Goal: Transaction & Acquisition: Purchase product/service

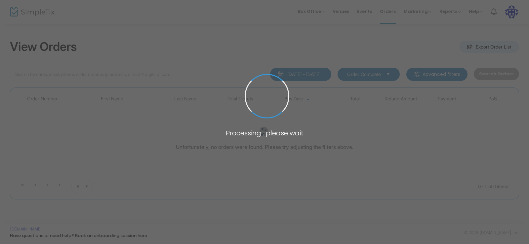
type input "Gar"
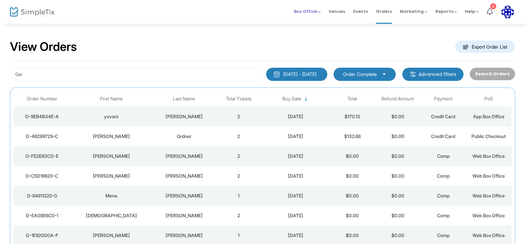
click at [293, 6] on li "Box Office Sell Tickets Bookings Sell Season Pass" at bounding box center [307, 12] width 35 height 24
click at [309, 13] on span "Box Office" at bounding box center [307, 11] width 27 height 6
click at [310, 22] on li "Sell Tickets" at bounding box center [317, 22] width 47 height 13
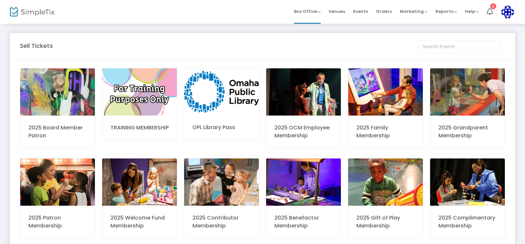
click at [381, 102] on img at bounding box center [385, 91] width 75 height 47
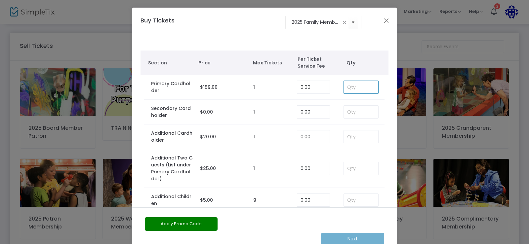
click at [346, 89] on input at bounding box center [361, 87] width 34 height 13
type input "1"
click at [344, 114] on input at bounding box center [361, 112] width 34 height 13
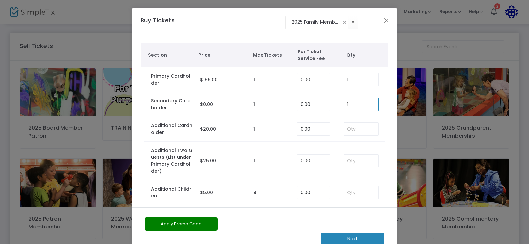
scroll to position [14, 0]
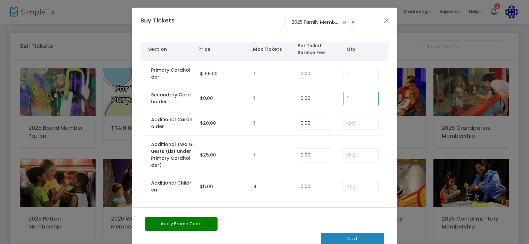
type input "1"
click at [358, 236] on m-button "Next" at bounding box center [352, 239] width 63 height 12
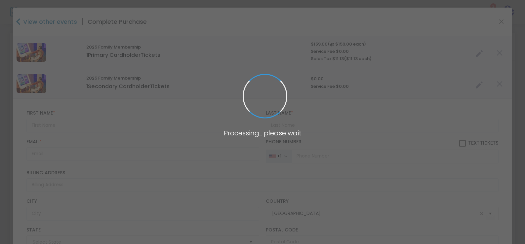
type input "[US_STATE]"
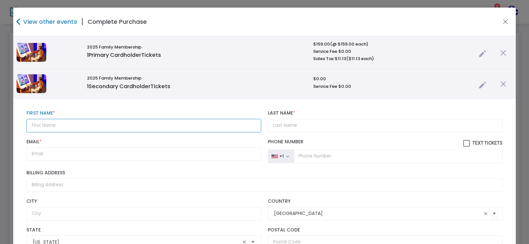
click at [69, 124] on input "text" at bounding box center [143, 126] width 235 height 14
type input "[PERSON_NAME]"
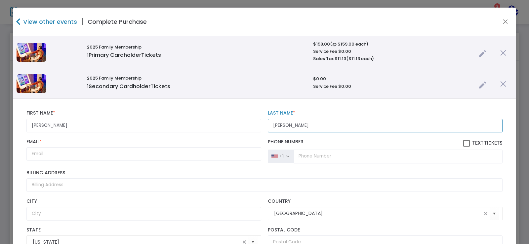
type input "[PERSON_NAME]"
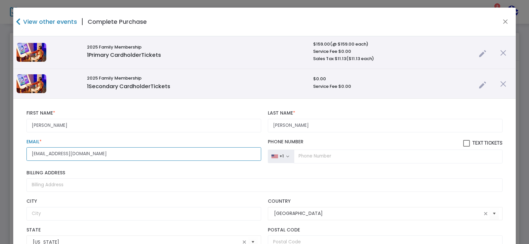
type input "[EMAIL_ADDRESS][DOMAIN_NAME]"
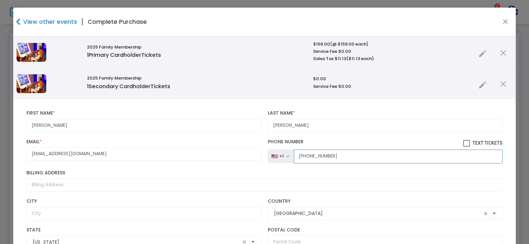
type input "[PHONE_NUMBER]"
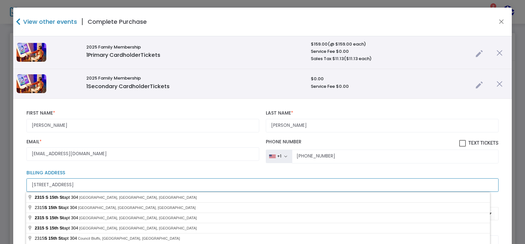
type input "[STREET_ADDRESS]"
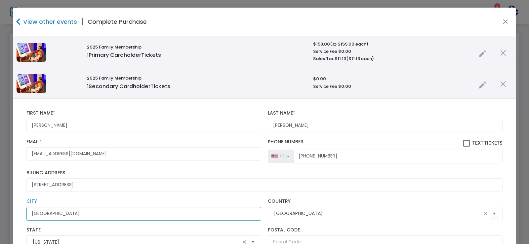
type input "[GEOGRAPHIC_DATA]"
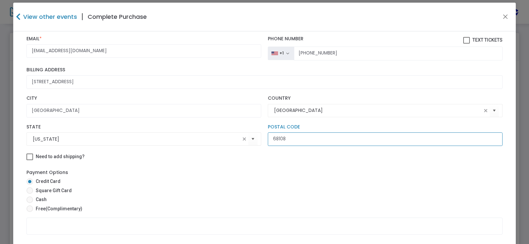
scroll to position [132, 0]
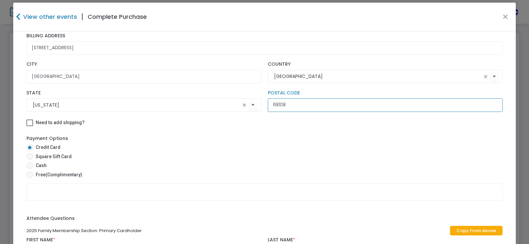
type input "68108"
click at [30, 166] on span at bounding box center [29, 166] width 7 height 7
click at [30, 169] on input "Cash" at bounding box center [29, 169] width 0 height 0
radio input "true"
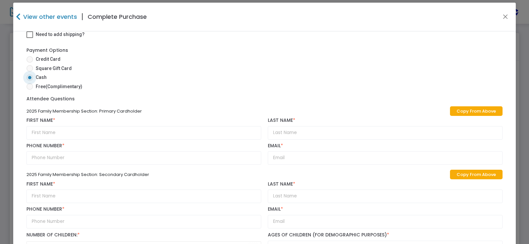
scroll to position [231, 0]
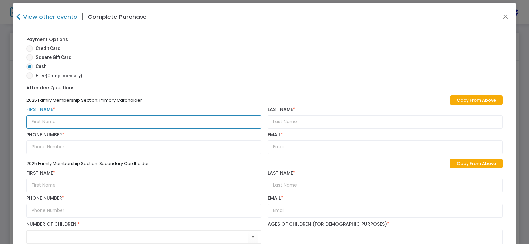
click at [60, 119] on input "text" at bounding box center [143, 122] width 235 height 14
type input "[PERSON_NAME]"
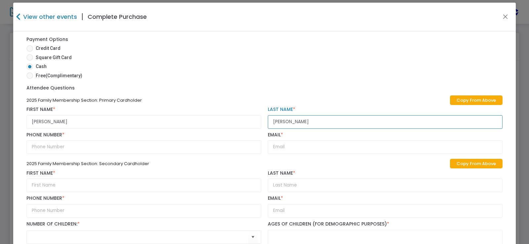
type input "[PERSON_NAME]"
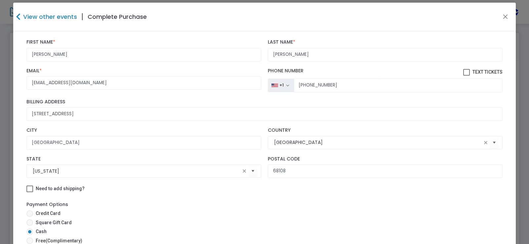
scroll to position [33, 0]
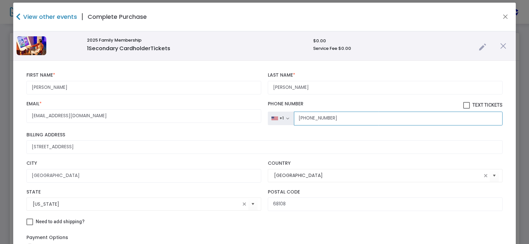
drag, startPoint x: 345, startPoint y: 120, endPoint x: 200, endPoint y: 138, distance: 146.2
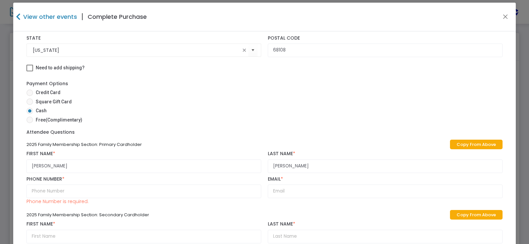
scroll to position [198, 0]
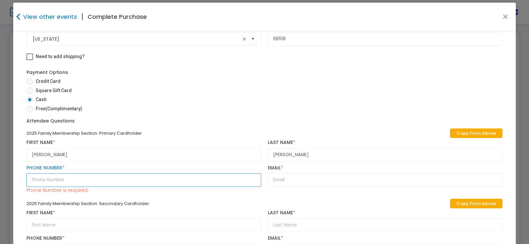
click at [54, 182] on input "text" at bounding box center [143, 181] width 235 height 14
paste input "[PHONE_NUMBER]"
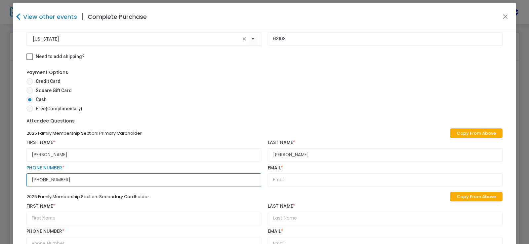
scroll to position [0, 0]
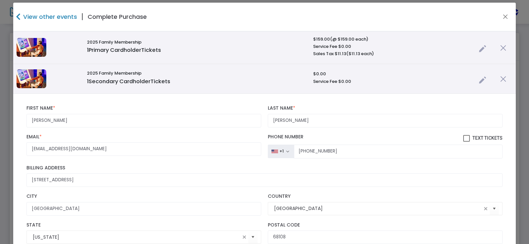
type input "[PHONE_NUMBER]"
drag, startPoint x: 96, startPoint y: 149, endPoint x: 0, endPoint y: 133, distance: 96.9
click at [0, 133] on ngb-modal-window "View other events | Complete Purchase 2025 Family Membership 1 Primary Cardhold…" at bounding box center [264, 122] width 529 height 244
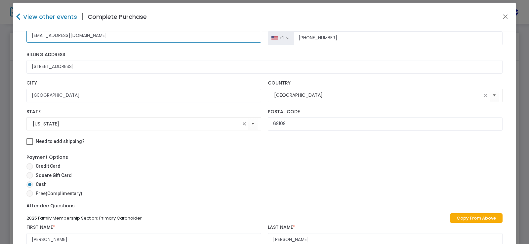
scroll to position [231, 0]
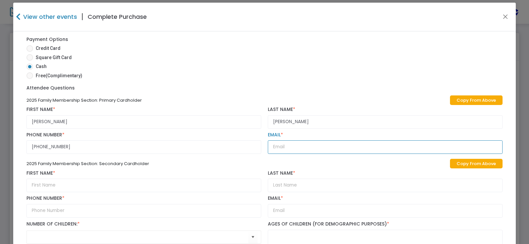
click at [291, 146] on input "text" at bounding box center [385, 147] width 235 height 14
paste input "[EMAIL_ADDRESS][DOMAIN_NAME]"
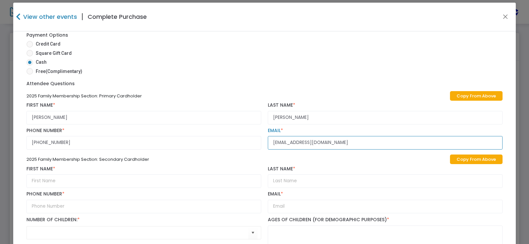
scroll to position [237, 0]
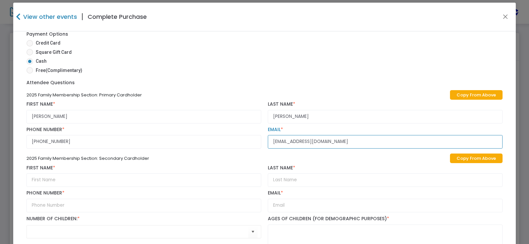
type input "[EMAIL_ADDRESS][DOMAIN_NAME]"
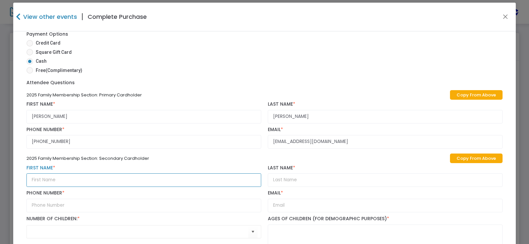
click at [54, 180] on input "text" at bounding box center [143, 181] width 235 height 14
type input "[PERSON_NAME]"
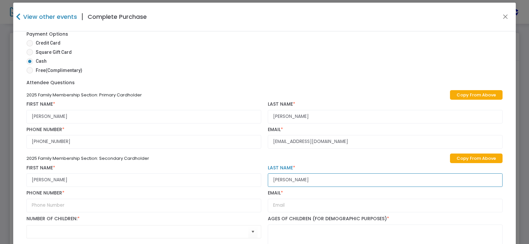
type input "[PERSON_NAME]"
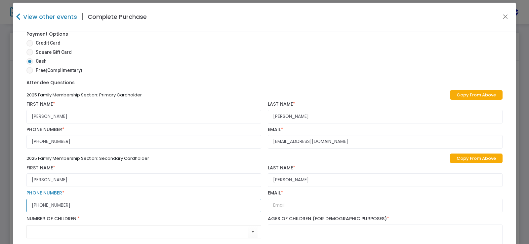
type input "[PHONE_NUMBER]"
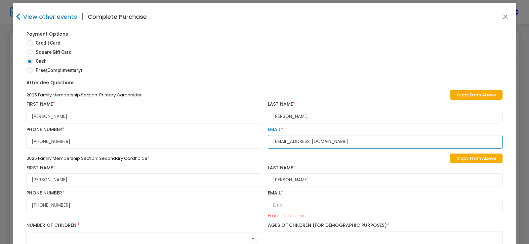
drag, startPoint x: 340, startPoint y: 142, endPoint x: 219, endPoint y: 154, distance: 121.6
click at [219, 154] on div "2025 Family Membership Section: Primary Cardholder Copy From Above [PERSON_NAME…" at bounding box center [264, 174] width 483 height 171
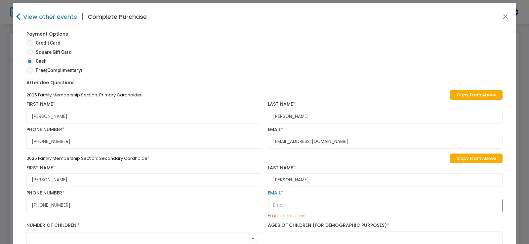
click at [333, 207] on input "text" at bounding box center [385, 206] width 235 height 14
paste input "[EMAIL_ADDRESS][DOMAIN_NAME]"
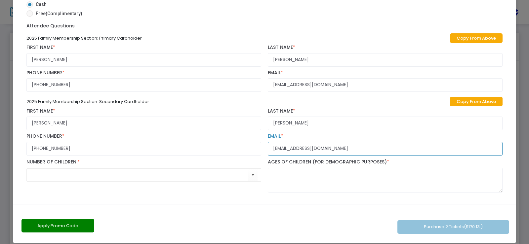
scroll to position [68, 0]
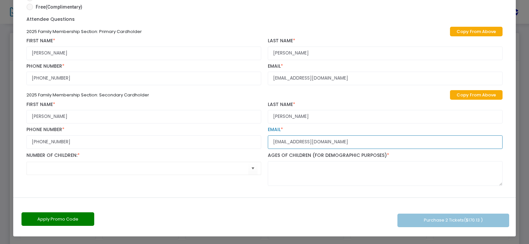
type input "[EMAIL_ADDRESS][DOMAIN_NAME]"
click at [51, 166] on input at bounding box center [140, 168] width 215 height 7
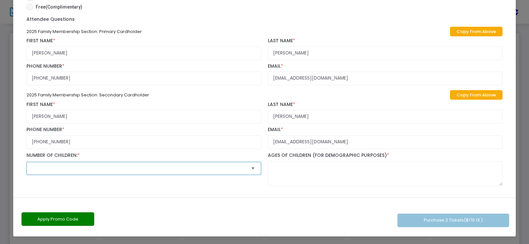
click at [248, 171] on span "Select" at bounding box center [253, 168] width 11 height 11
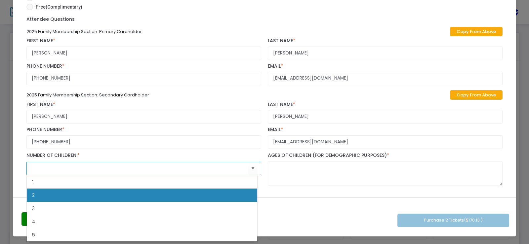
drag, startPoint x: 227, startPoint y: 205, endPoint x: 228, endPoint y: 198, distance: 7.3
click at [228, 198] on ul "1 2 3 4 5 6" at bounding box center [142, 215] width 230 height 79
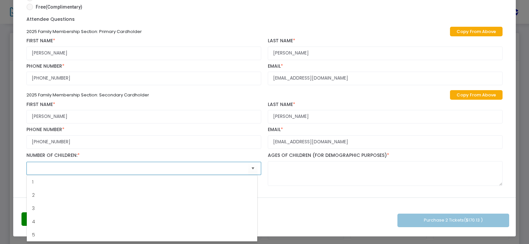
click at [280, 172] on textarea at bounding box center [385, 173] width 235 height 25
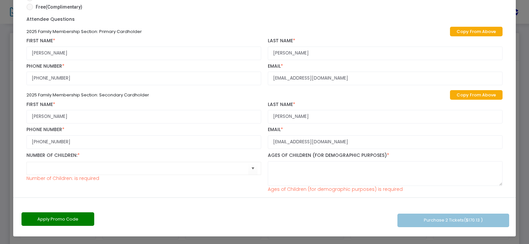
click at [99, 185] on div "Number of Children: * Number of Children: is required" at bounding box center [143, 172] width 241 height 41
click at [100, 170] on input at bounding box center [140, 168] width 215 height 7
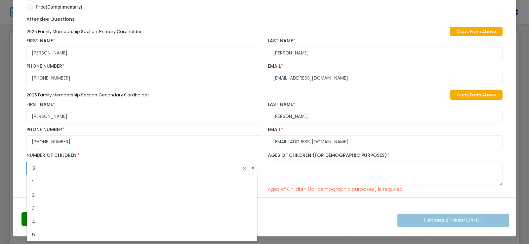
type input "2"
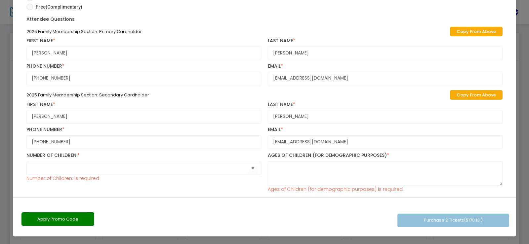
click at [301, 170] on textarea at bounding box center [385, 173] width 235 height 25
click at [250, 171] on span "Select" at bounding box center [253, 168] width 11 height 11
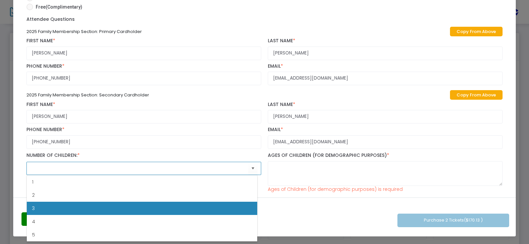
click at [120, 210] on li "3" at bounding box center [142, 208] width 230 height 13
type input "3"
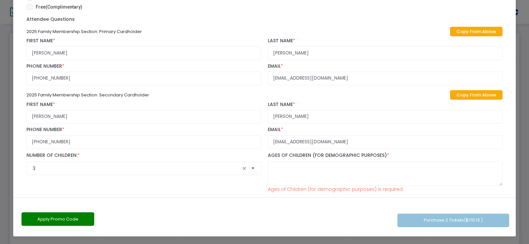
click at [273, 165] on textarea at bounding box center [385, 173] width 235 height 25
type textarea "4,6,13"
click at [458, 156] on div "Ages of Children (for demographic purposes) *" at bounding box center [384, 169] width 241 height 34
